Goal: Task Accomplishment & Management: Manage account settings

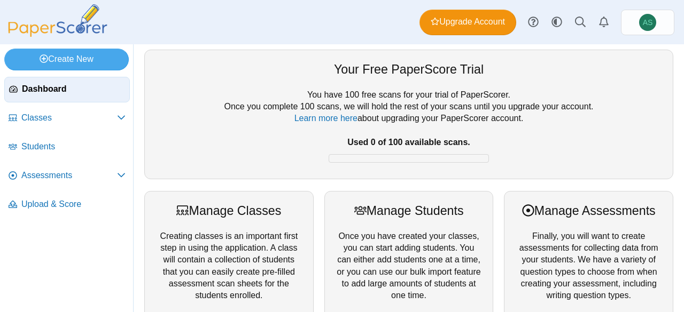
scroll to position [107, 0]
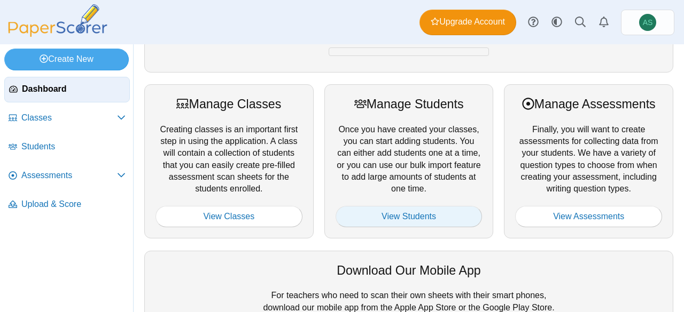
click at [402, 210] on link "View Students" at bounding box center [408, 216] width 147 height 21
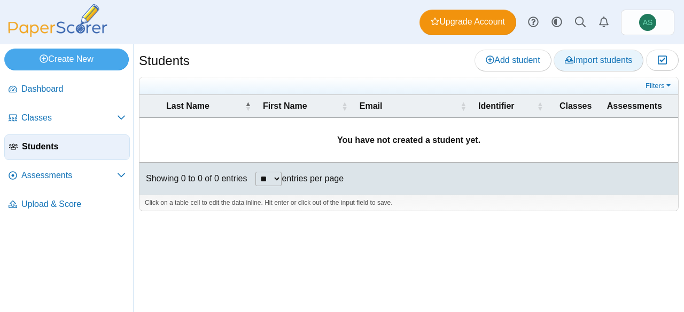
click at [574, 61] on span "Import students" at bounding box center [597, 60] width 67 height 9
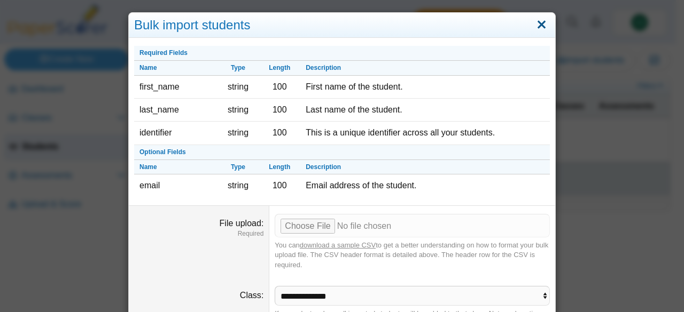
click at [536, 26] on link "Close" at bounding box center [541, 25] width 17 height 18
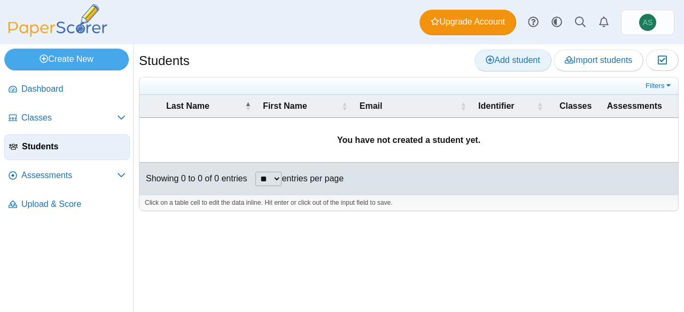
click at [497, 59] on span "Add student" at bounding box center [512, 60] width 54 height 9
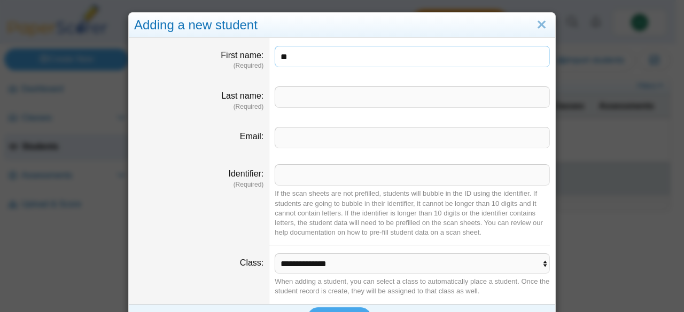
type input "**"
click at [383, 88] on input "Last name" at bounding box center [411, 97] width 275 height 21
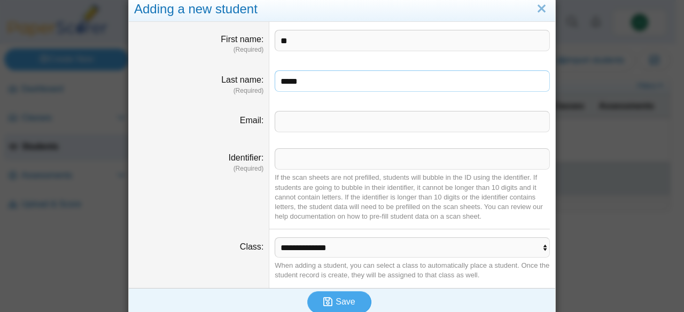
scroll to position [25, 0]
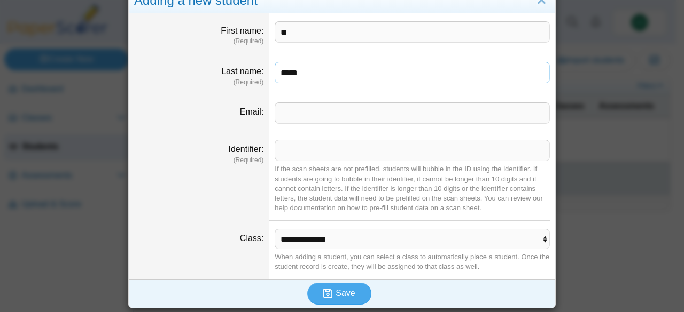
type input "*****"
click at [335, 154] on input "Identifier" at bounding box center [411, 150] width 275 height 21
type input "**"
click at [331, 237] on select "**********" at bounding box center [411, 239] width 275 height 20
drag, startPoint x: 331, startPoint y: 237, endPoint x: 339, endPoint y: 259, distance: 23.1
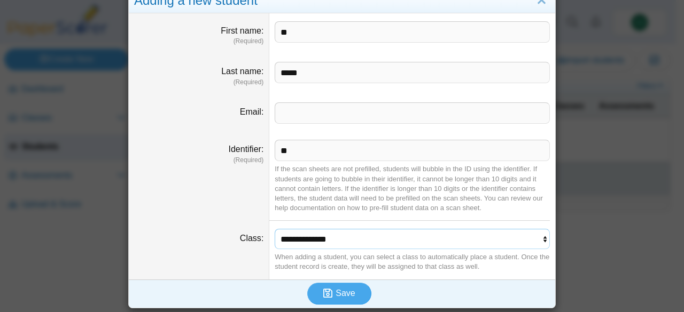
click at [331, 237] on select "**********" at bounding box center [411, 239] width 275 height 20
click at [342, 289] on span "Save" at bounding box center [344, 293] width 19 height 9
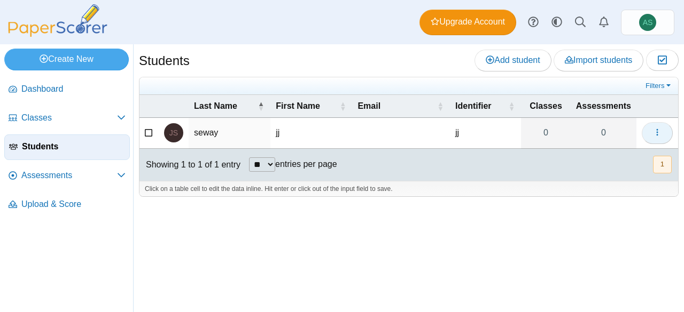
click at [655, 132] on icon "button" at bounding box center [657, 132] width 9 height 9
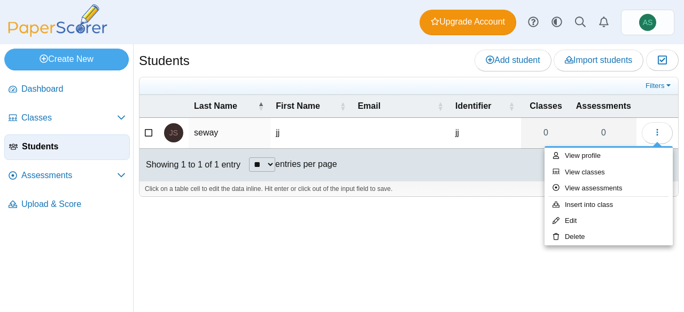
click at [474, 197] on div at bounding box center [408, 202] width 539 height 11
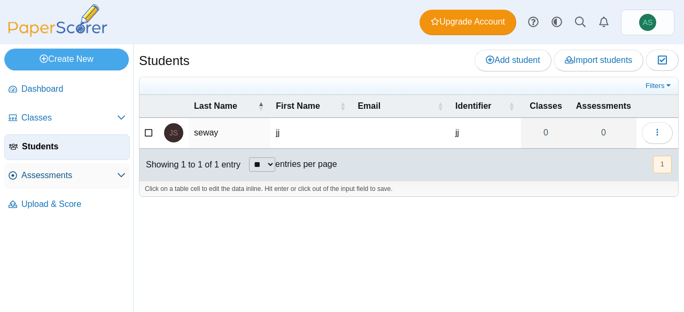
click at [88, 179] on span "Assessments" at bounding box center [69, 176] width 96 height 12
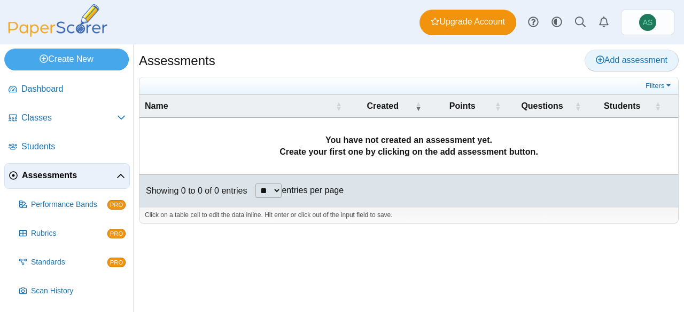
click at [650, 65] on span "Add assessment" at bounding box center [631, 60] width 72 height 9
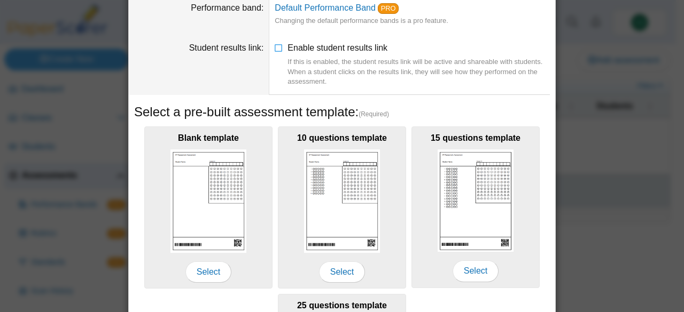
scroll to position [160, 0]
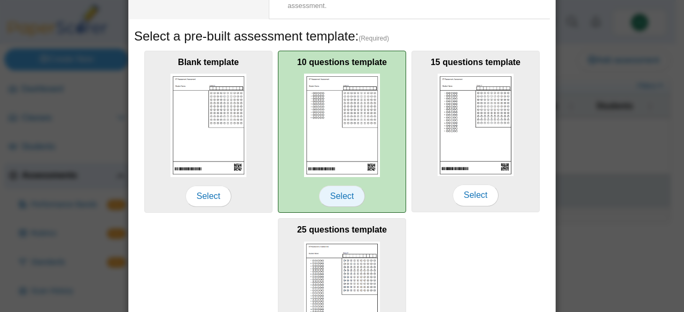
click at [325, 197] on span "Select" at bounding box center [342, 196] width 46 height 21
click at [330, 191] on span "Select" at bounding box center [342, 196] width 46 height 21
click at [333, 155] on img at bounding box center [342, 125] width 76 height 103
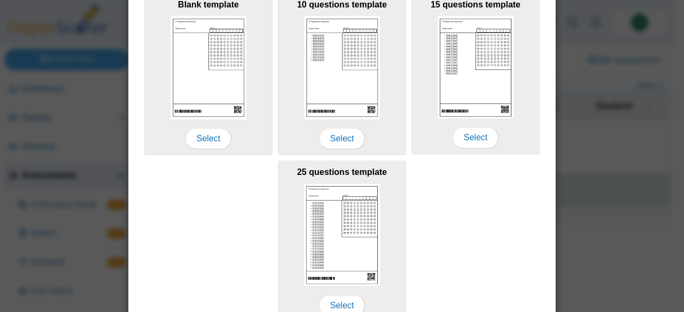
scroll to position [269, 0]
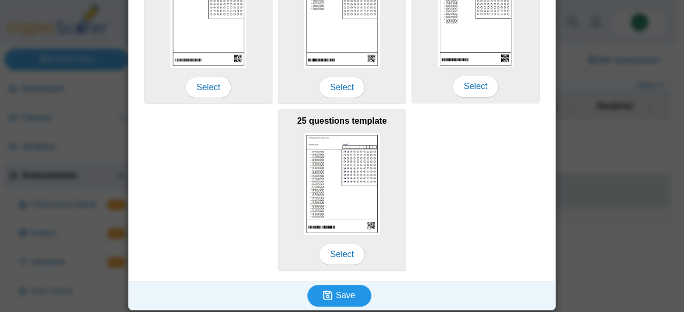
click at [347, 285] on button "Save" at bounding box center [339, 295] width 64 height 21
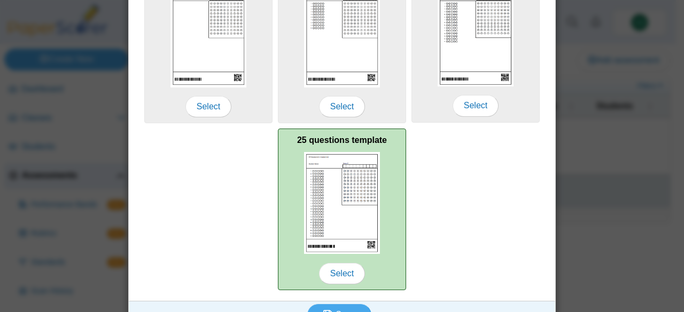
scroll to position [267, 0]
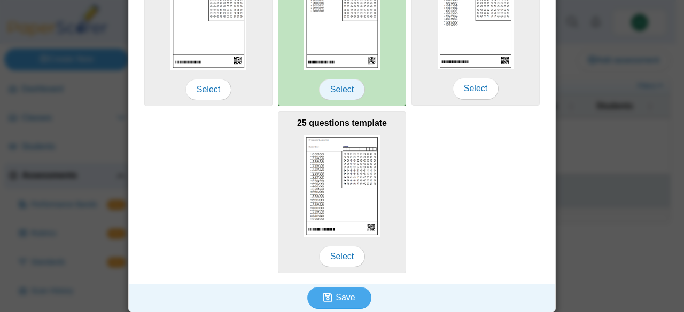
type input "*******"
click at [338, 95] on span "Select" at bounding box center [342, 89] width 46 height 21
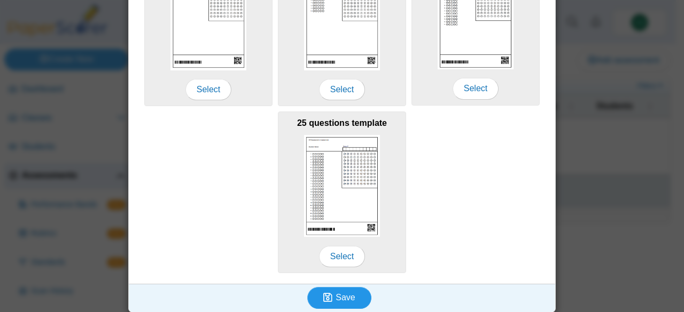
click at [339, 296] on span "Save" at bounding box center [344, 297] width 19 height 9
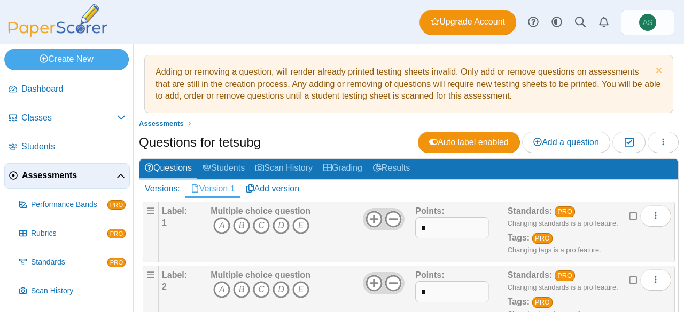
click at [249, 224] on icon "B" at bounding box center [241, 225] width 17 height 17
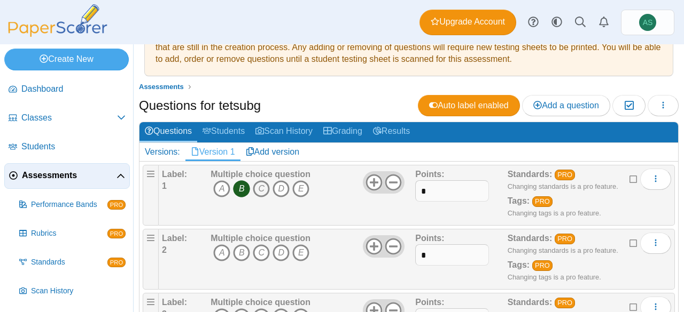
scroll to position [53, 0]
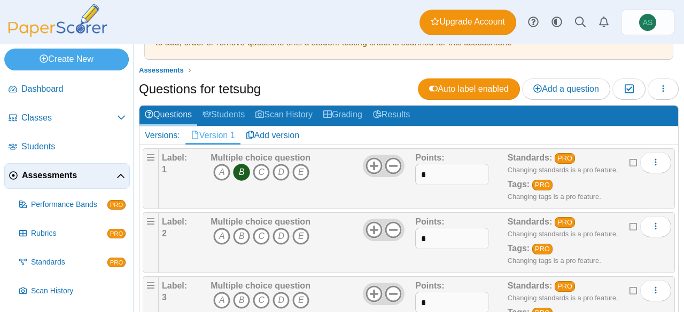
click at [269, 233] on span "A B C D E" at bounding box center [260, 238] width 100 height 20
click at [274, 233] on icon "D" at bounding box center [280, 236] width 17 height 17
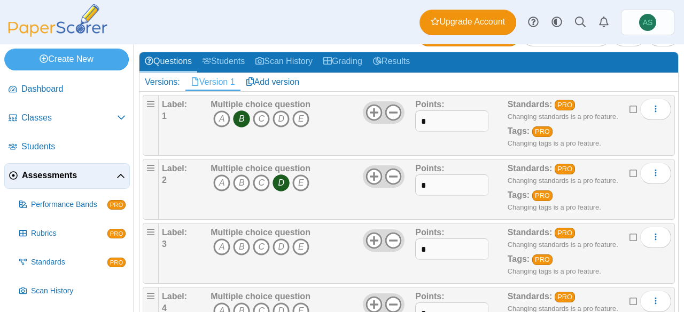
click at [268, 233] on b "Multiple choice question" at bounding box center [260, 232] width 100 height 9
click at [273, 240] on icon "D" at bounding box center [280, 247] width 17 height 17
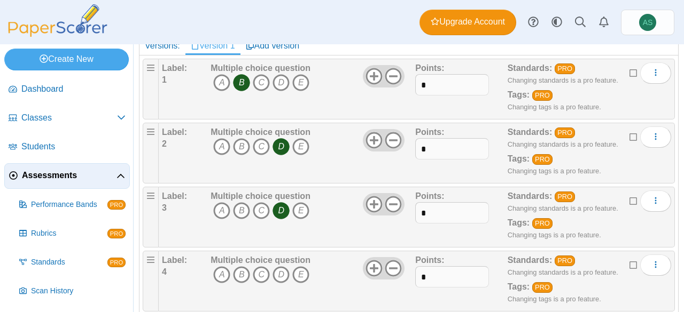
scroll to position [160, 0]
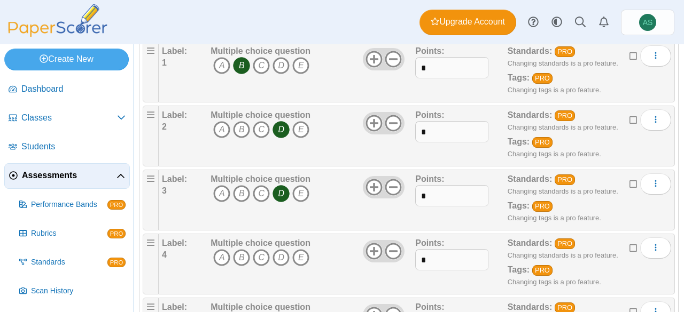
click at [251, 255] on span "A B C D E" at bounding box center [260, 259] width 100 height 20
click at [255, 256] on icon "C" at bounding box center [261, 257] width 17 height 17
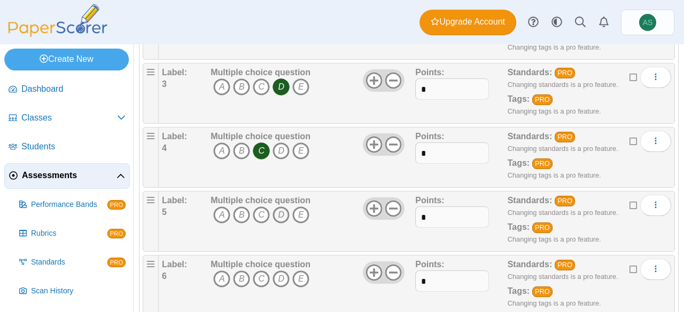
click at [276, 216] on icon "D" at bounding box center [280, 215] width 17 height 17
click at [260, 273] on icon "C" at bounding box center [261, 279] width 17 height 17
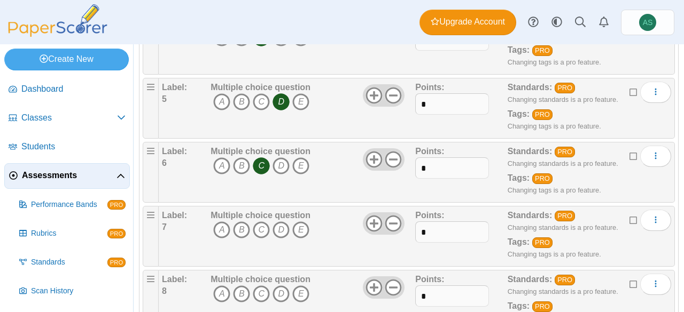
scroll to position [427, 0]
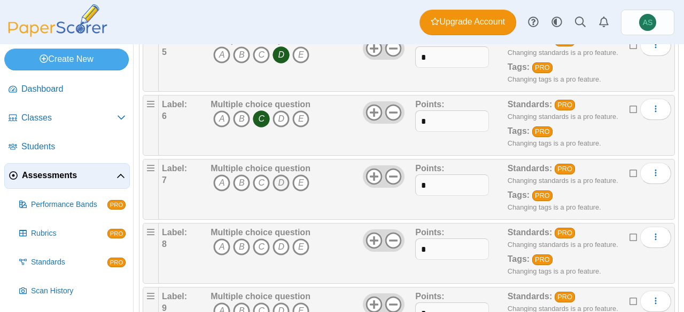
click at [281, 185] on icon "D" at bounding box center [280, 183] width 17 height 17
click at [256, 245] on icon "C" at bounding box center [261, 247] width 17 height 17
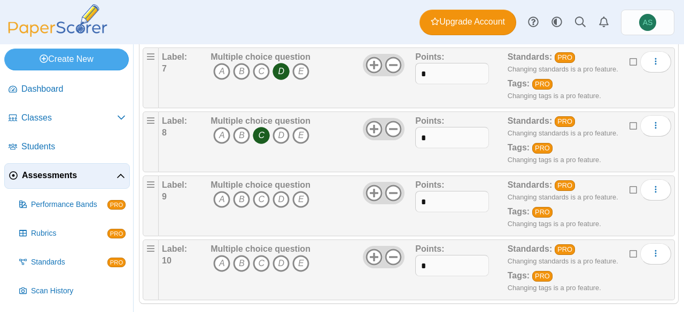
scroll to position [546, 0]
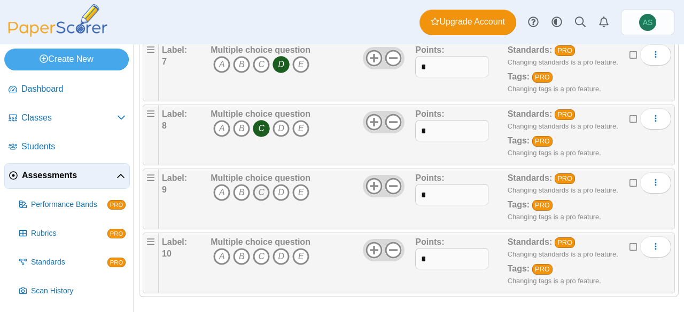
click at [255, 191] on icon "C" at bounding box center [261, 192] width 17 height 17
click at [240, 249] on icon "B" at bounding box center [241, 256] width 17 height 17
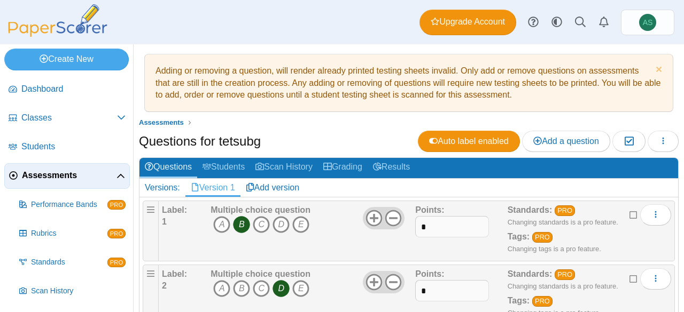
scroll to position [0, 0]
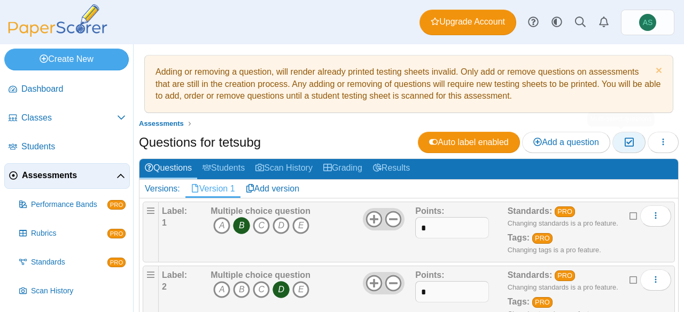
click at [614, 138] on button "Moderation 0" at bounding box center [628, 142] width 33 height 21
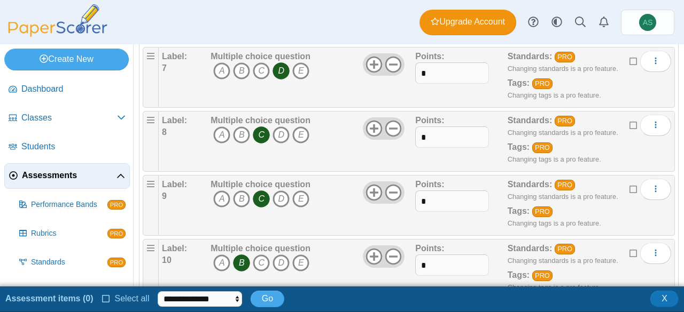
scroll to position [571, 0]
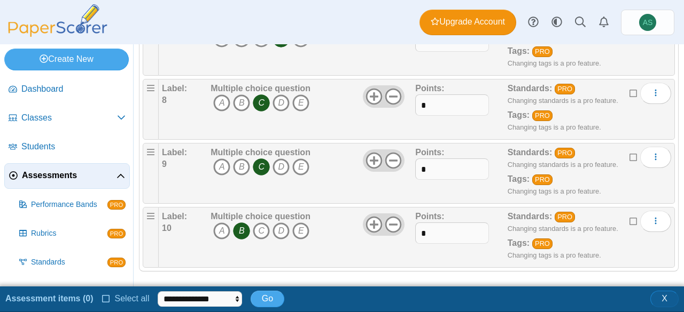
click at [662, 297] on span "X" at bounding box center [664, 298] width 6 height 9
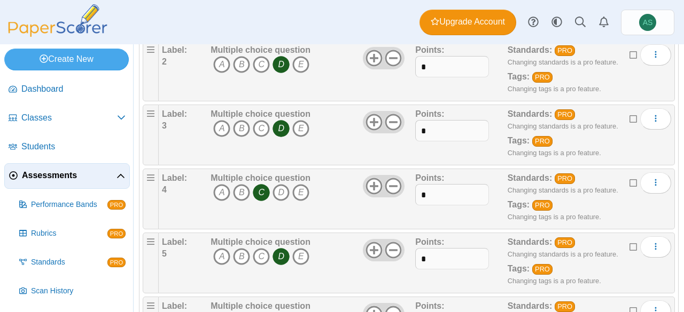
scroll to position [65, 0]
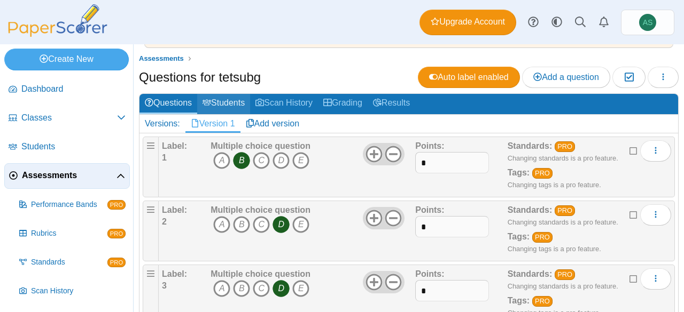
click at [219, 100] on link "Students" at bounding box center [223, 104] width 53 height 20
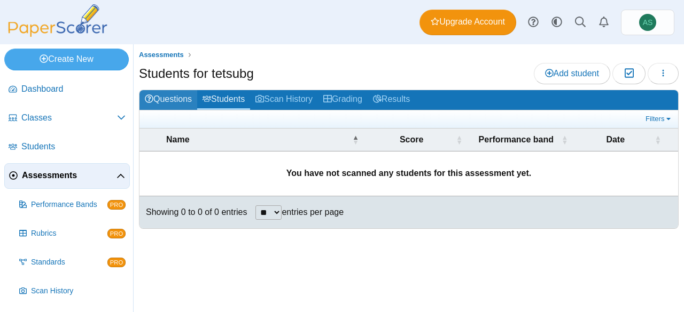
click at [174, 96] on link "Questions" at bounding box center [168, 100] width 58 height 20
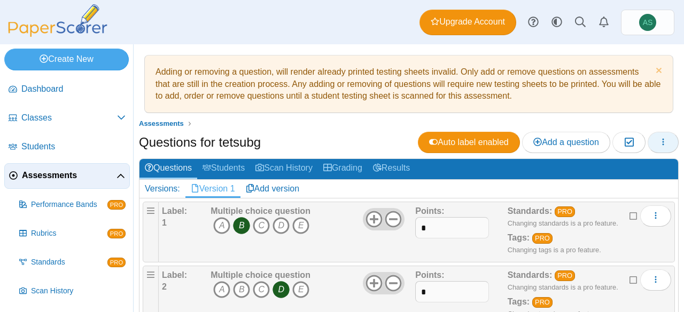
click at [658, 142] on icon "button" at bounding box center [662, 142] width 9 height 9
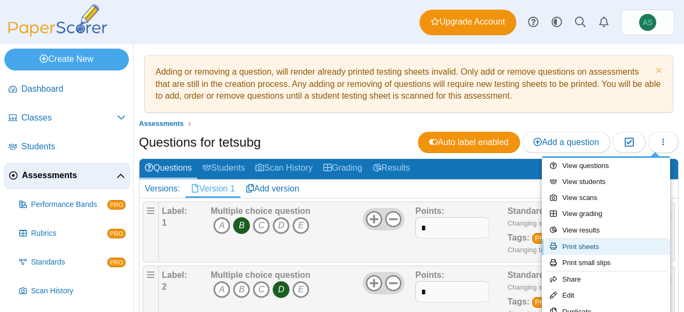
click at [580, 247] on link "Print sheets" at bounding box center [606, 247] width 128 height 16
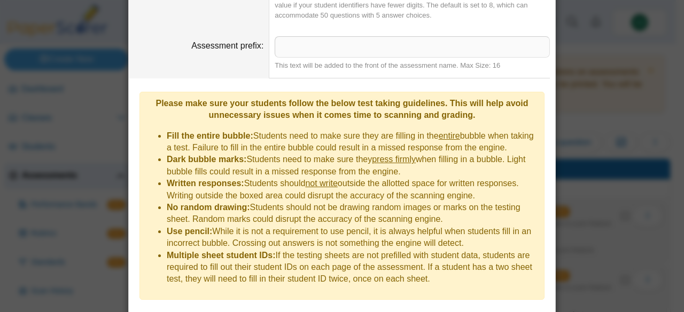
scroll to position [158, 0]
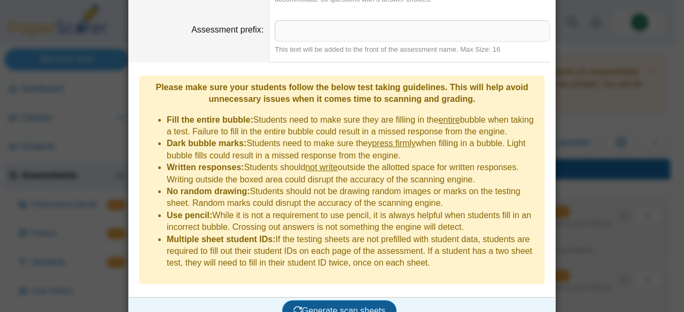
click at [365, 307] on span "Generate scan sheets" at bounding box center [339, 311] width 92 height 9
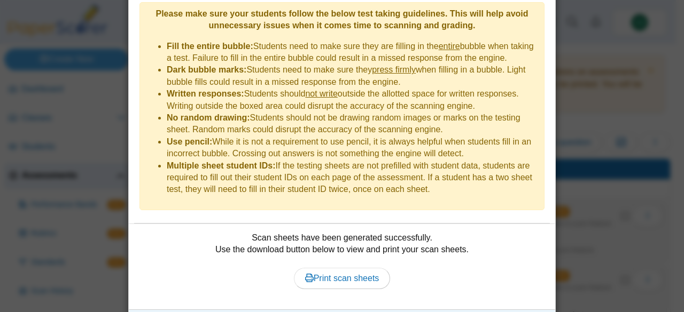
scroll to position [244, 0]
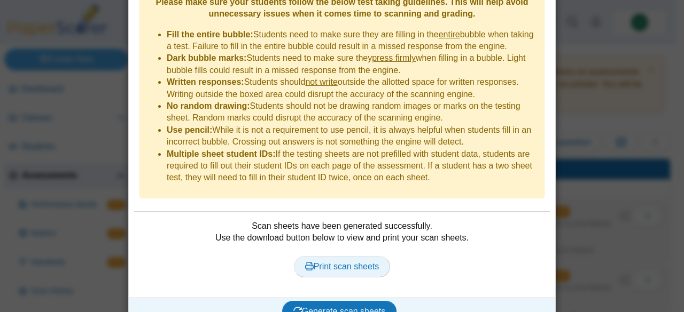
click at [360, 262] on span "Print scan sheets" at bounding box center [342, 266] width 74 height 9
click at [660, 201] on div "**********" at bounding box center [342, 156] width 684 height 312
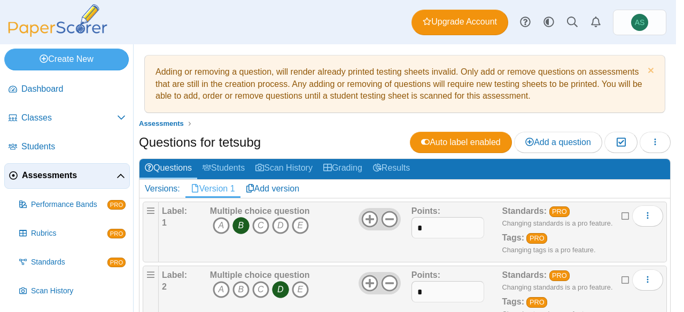
scroll to position [107, 0]
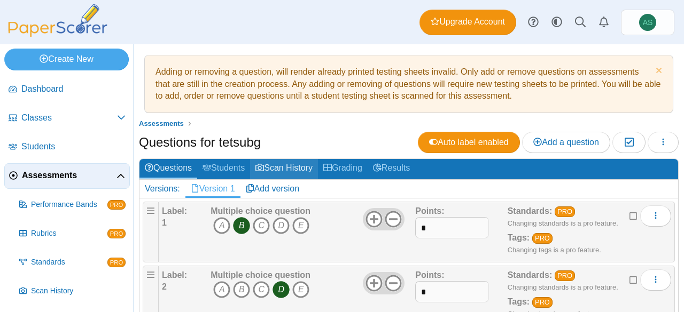
click at [288, 162] on link "Scan History" at bounding box center [284, 169] width 68 height 20
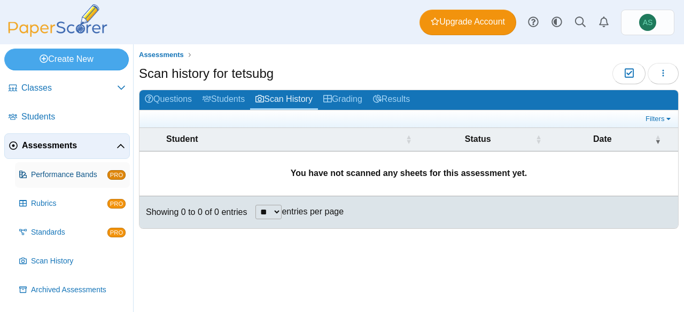
scroll to position [56, 0]
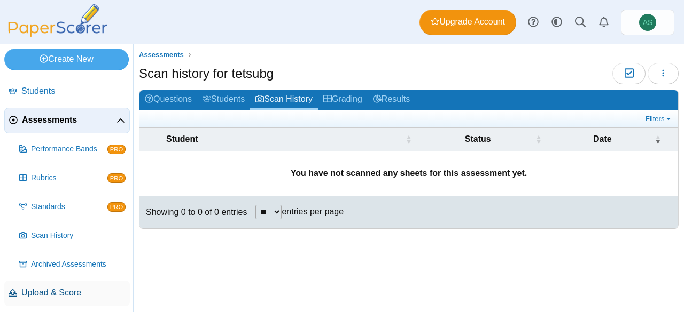
click at [60, 285] on link "Upload & Score" at bounding box center [67, 294] width 126 height 26
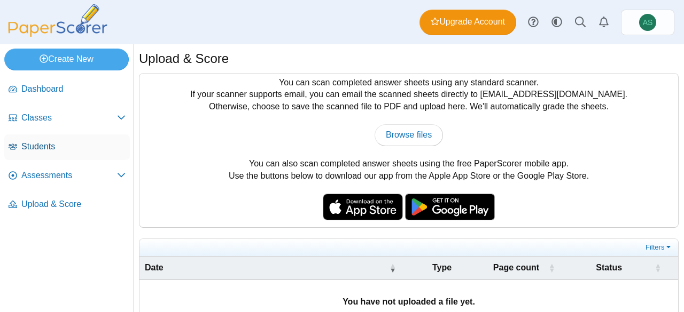
click at [53, 151] on span "Students" at bounding box center [73, 147] width 104 height 12
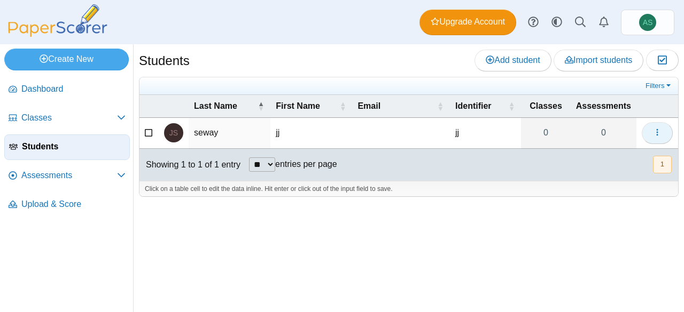
click at [661, 131] on button "button" at bounding box center [656, 132] width 31 height 21
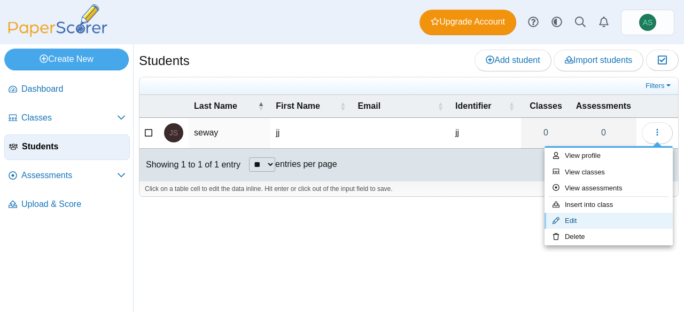
click at [592, 217] on link "Edit" at bounding box center [608, 221] width 128 height 16
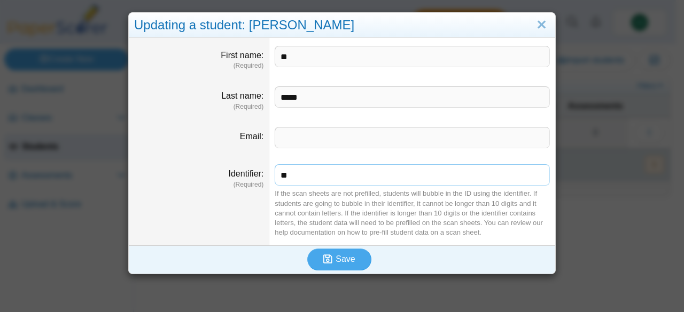
click at [396, 180] on input "**" at bounding box center [411, 174] width 275 height 21
type input "**"
click at [338, 256] on span "Save" at bounding box center [344, 259] width 19 height 9
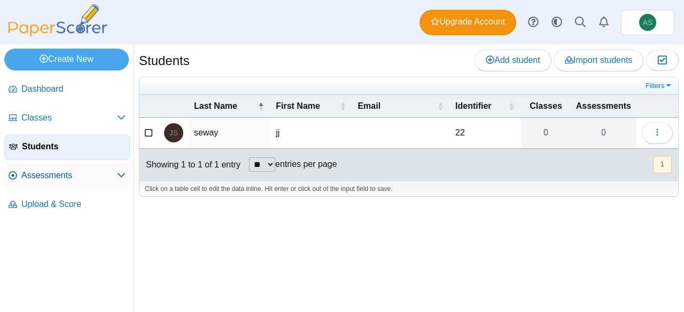
click at [66, 177] on span "Assessments" at bounding box center [69, 176] width 96 height 12
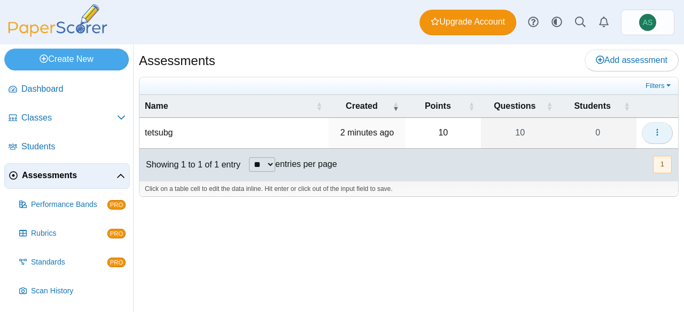
click at [652, 130] on button "button" at bounding box center [656, 132] width 31 height 21
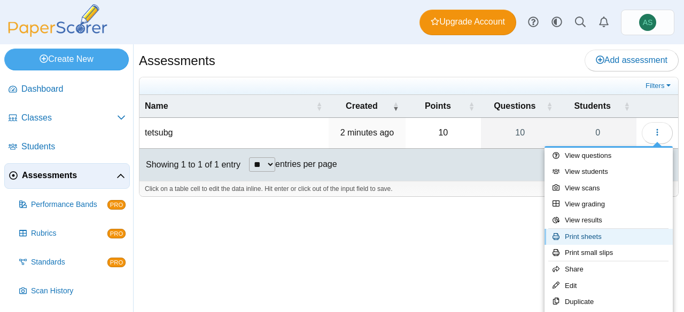
click at [625, 234] on link "Print sheets" at bounding box center [608, 237] width 128 height 16
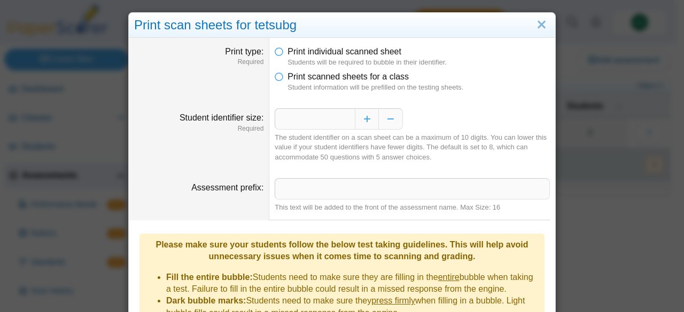
click at [417, 80] on li "Print scanned sheets for a class Student information will be prefilled on the t…" at bounding box center [411, 82] width 275 height 22
click at [277, 81] on li "Print scanned sheets for a class Student information will be prefilled on the t…" at bounding box center [411, 82] width 275 height 22
click at [277, 77] on icon at bounding box center [278, 74] width 9 height 7
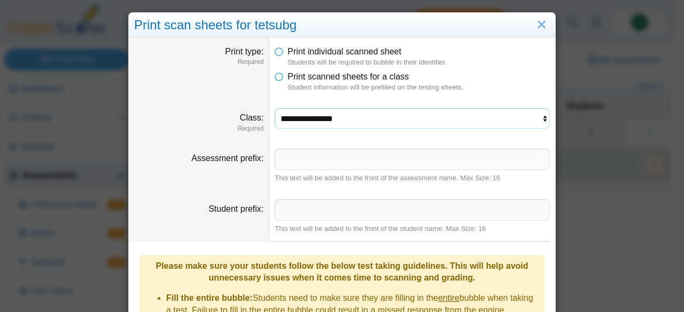
click at [362, 117] on select "**********" at bounding box center [411, 118] width 275 height 20
click at [377, 108] on select "**********" at bounding box center [411, 118] width 275 height 20
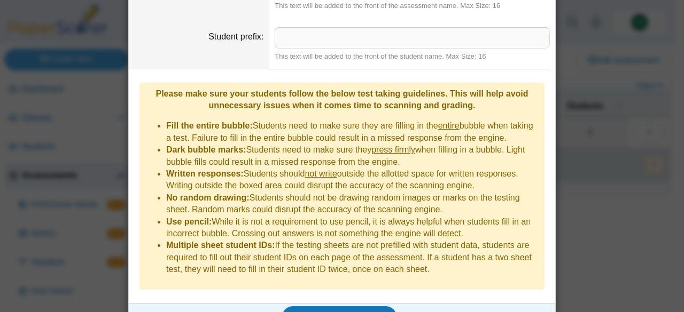
scroll to position [178, 0]
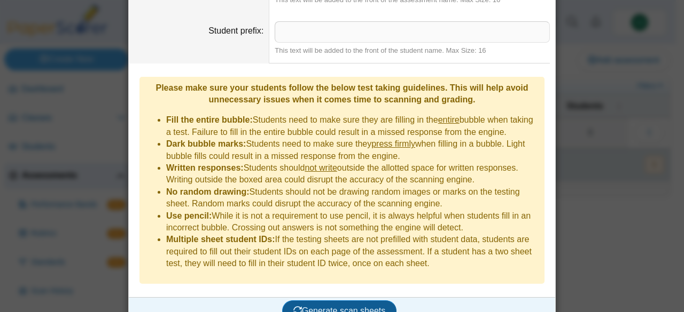
click at [333, 307] on span "Generate scan sheets" at bounding box center [339, 311] width 92 height 9
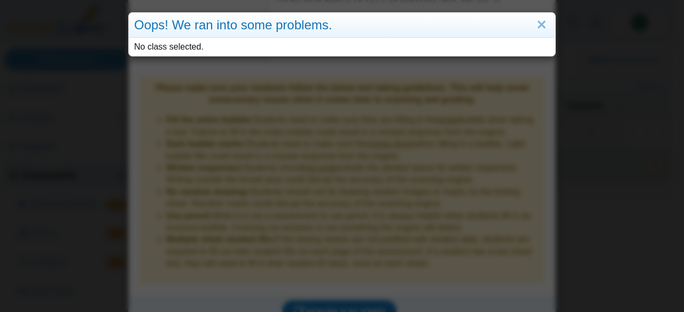
click at [361, 208] on div "Oops! We ran into some problems. No class selected." at bounding box center [342, 156] width 684 height 312
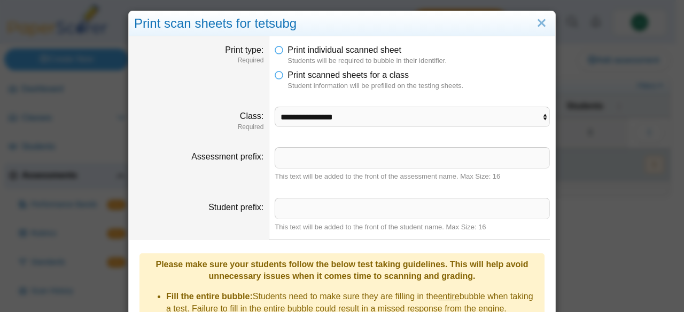
scroll to position [0, 0]
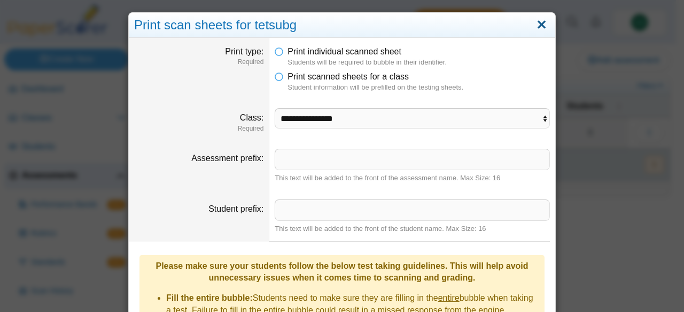
click at [536, 29] on link "Close" at bounding box center [541, 25] width 17 height 18
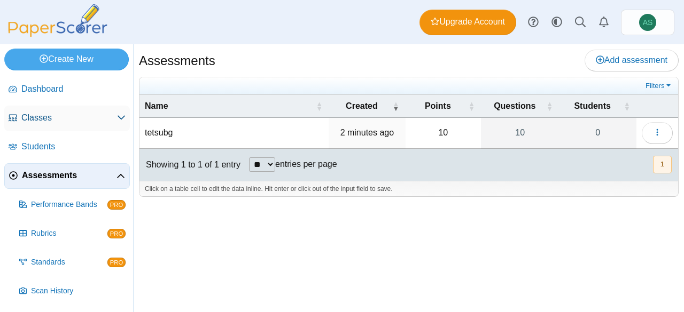
click at [64, 110] on link "Classes" at bounding box center [67, 119] width 126 height 26
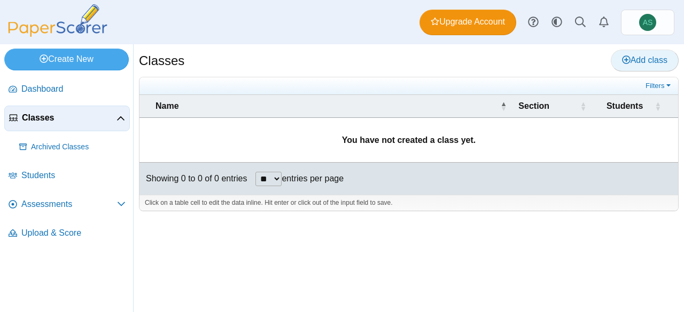
click at [622, 64] on icon at bounding box center [626, 60] width 9 height 9
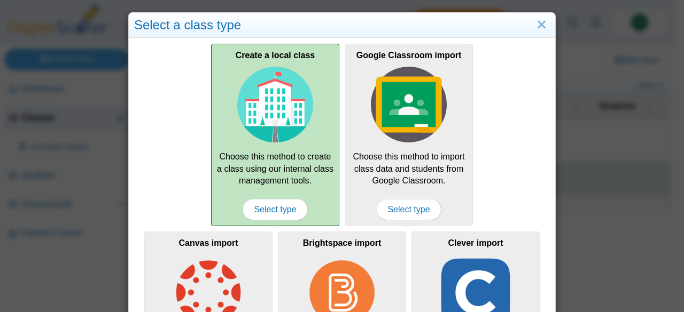
click at [268, 197] on div "Create a local class Choose this method to create a class using our internal cl…" at bounding box center [275, 135] width 128 height 183
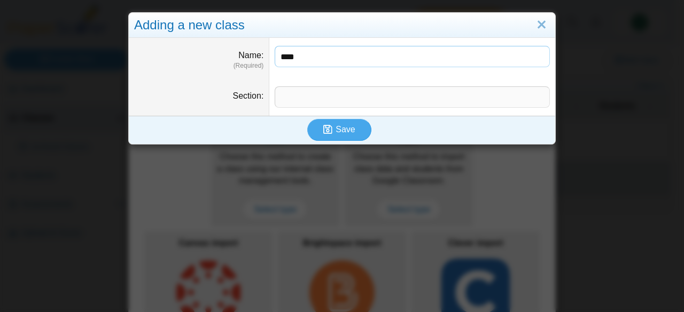
type input "****"
click at [320, 107] on input "Section" at bounding box center [411, 97] width 275 height 21
type input "*"
click at [327, 122] on button "Save" at bounding box center [339, 129] width 64 height 21
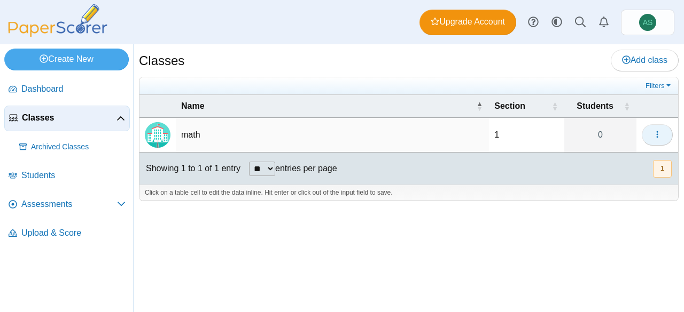
click at [648, 131] on button "button" at bounding box center [656, 134] width 31 height 21
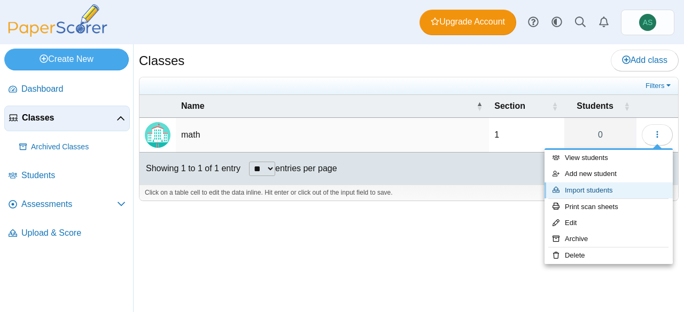
click at [618, 186] on link "Import students" at bounding box center [608, 191] width 128 height 16
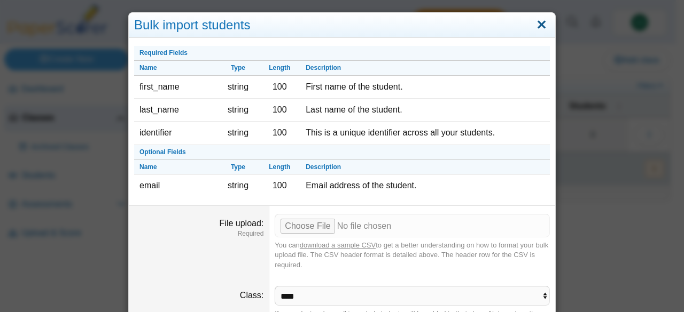
click at [543, 20] on link "Close" at bounding box center [541, 25] width 17 height 18
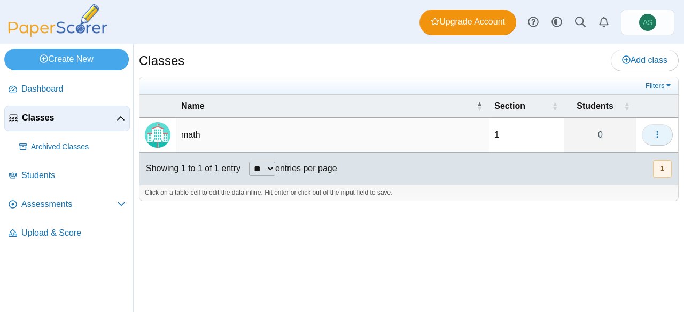
click at [648, 132] on button "button" at bounding box center [656, 134] width 31 height 21
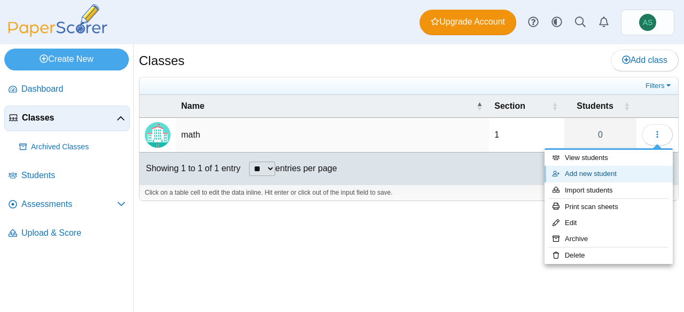
click at [608, 171] on link "Add new student" at bounding box center [608, 174] width 128 height 16
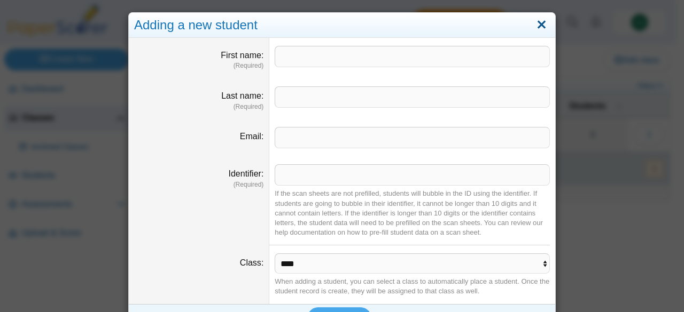
click at [538, 33] on link "Close" at bounding box center [541, 25] width 17 height 18
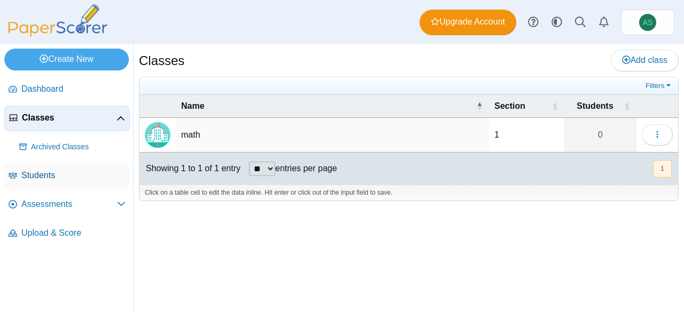
click at [42, 175] on span "Students" at bounding box center [73, 176] width 104 height 12
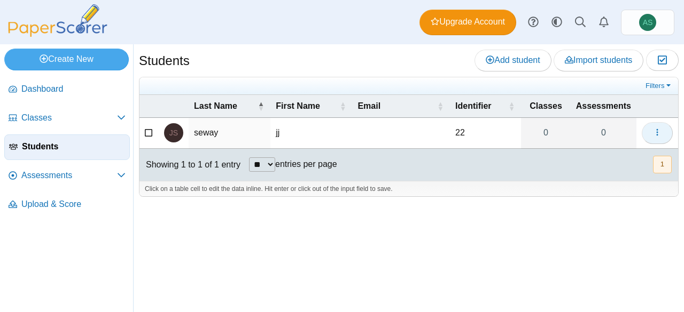
click at [651, 134] on button "button" at bounding box center [656, 132] width 31 height 21
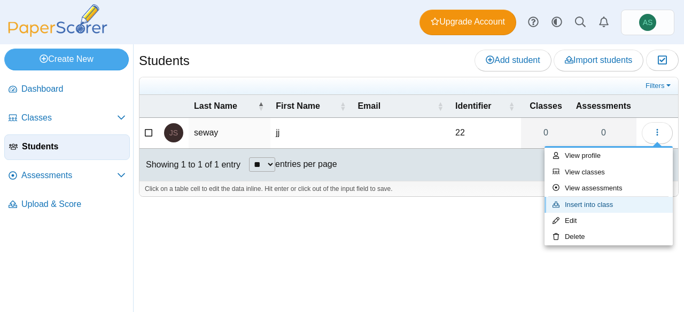
click at [607, 200] on link "Insert into class" at bounding box center [608, 205] width 128 height 16
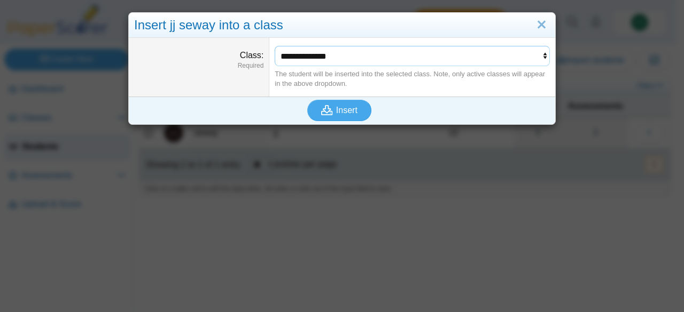
click at [330, 62] on select "**********" at bounding box center [411, 56] width 275 height 20
select select "**********"
click at [274, 46] on select "**********" at bounding box center [411, 56] width 275 height 20
click at [328, 109] on icon "submit" at bounding box center [327, 110] width 12 height 10
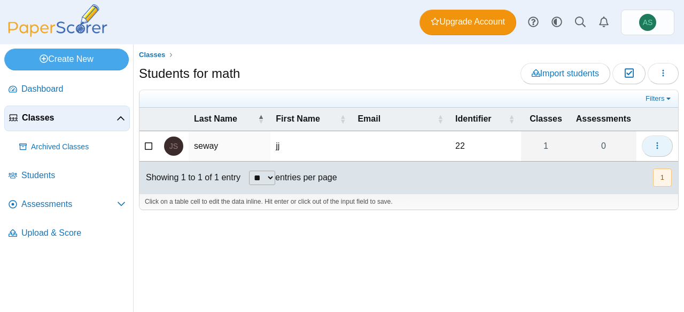
click at [659, 149] on span "button" at bounding box center [657, 146] width 9 height 9
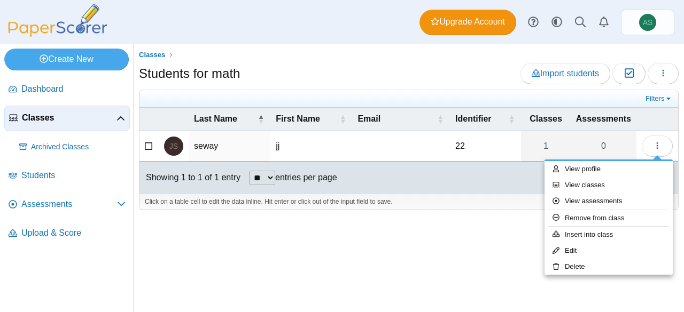
click at [449, 215] on div at bounding box center [408, 215] width 539 height 11
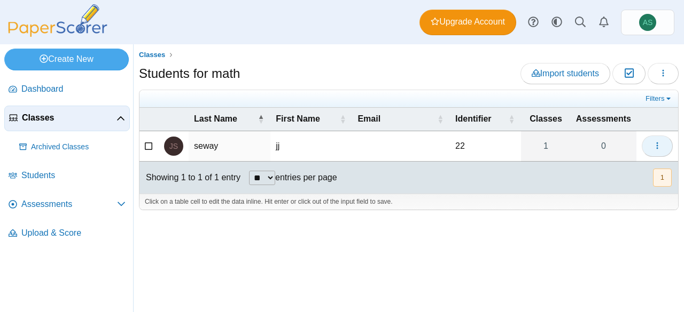
click at [665, 142] on button "button" at bounding box center [656, 146] width 31 height 21
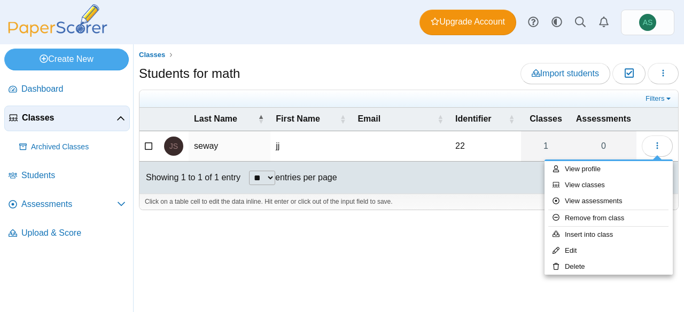
click at [444, 215] on div at bounding box center [408, 215] width 539 height 11
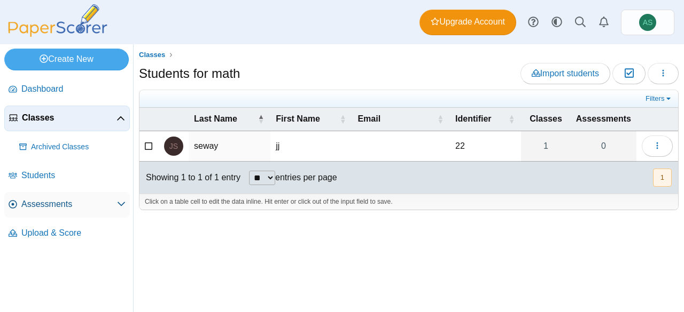
click at [52, 199] on span "Assessments" at bounding box center [69, 205] width 96 height 12
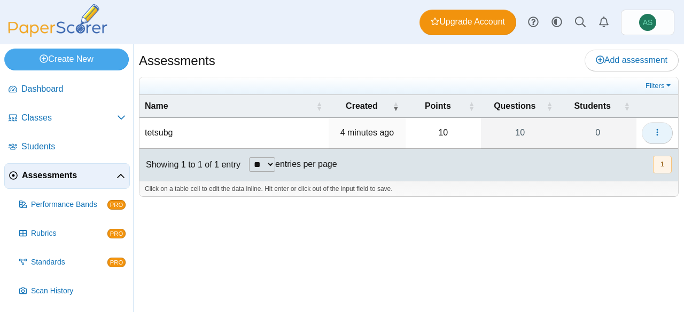
click at [655, 138] on button "button" at bounding box center [656, 132] width 31 height 21
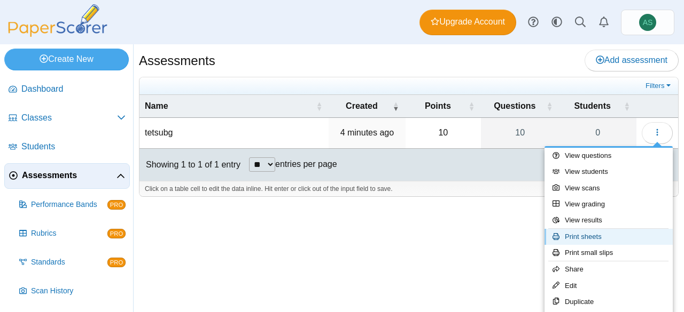
click at [602, 236] on link "Print sheets" at bounding box center [608, 237] width 128 height 16
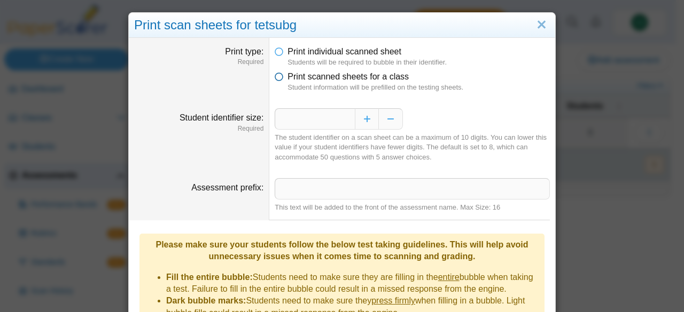
click at [311, 75] on span "Print scanned sheets for a class" at bounding box center [347, 76] width 121 height 9
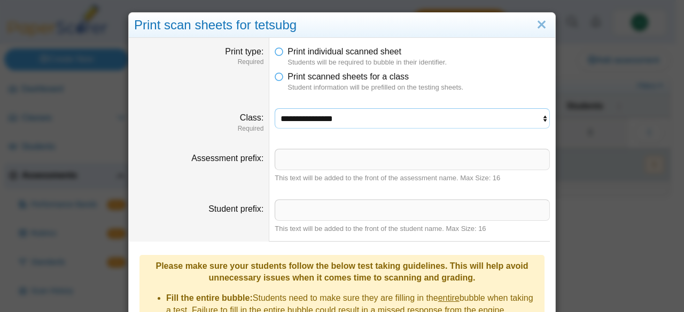
click at [396, 127] on select "**********" at bounding box center [411, 118] width 275 height 20
select select "**********"
click at [274, 108] on select "**********" at bounding box center [411, 118] width 275 height 20
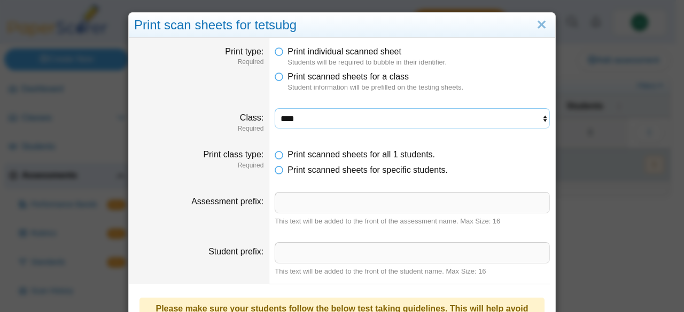
scroll to position [222, 0]
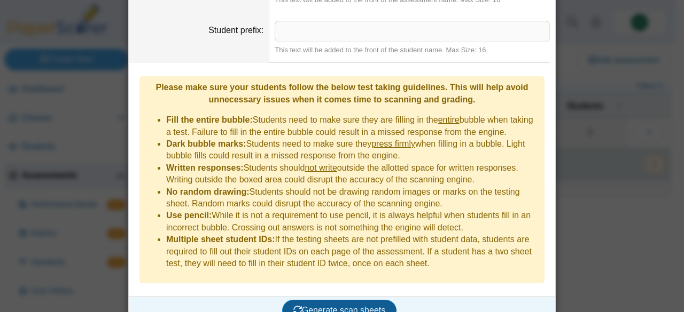
click at [324, 300] on button "Generate scan sheets" at bounding box center [339, 310] width 115 height 21
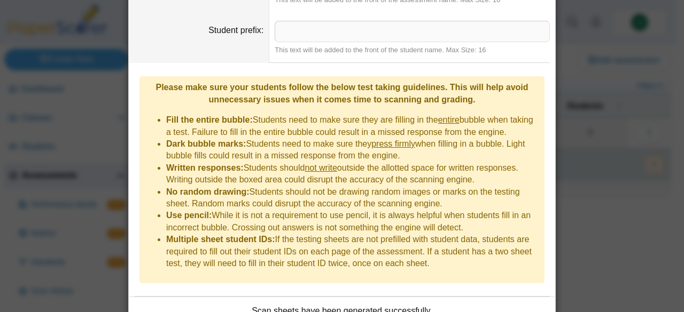
scroll to position [307, 0]
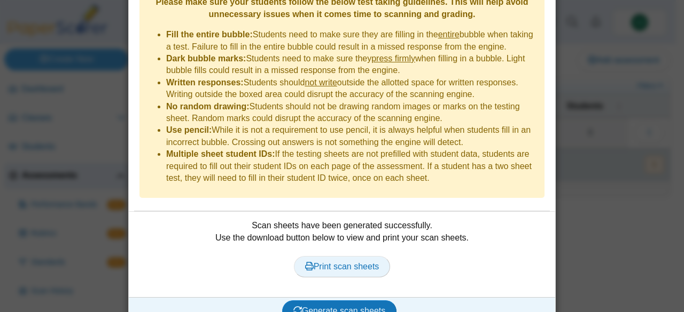
click at [362, 262] on span "Print scan sheets" at bounding box center [342, 266] width 74 height 9
